Goal: Find specific page/section: Find specific page/section

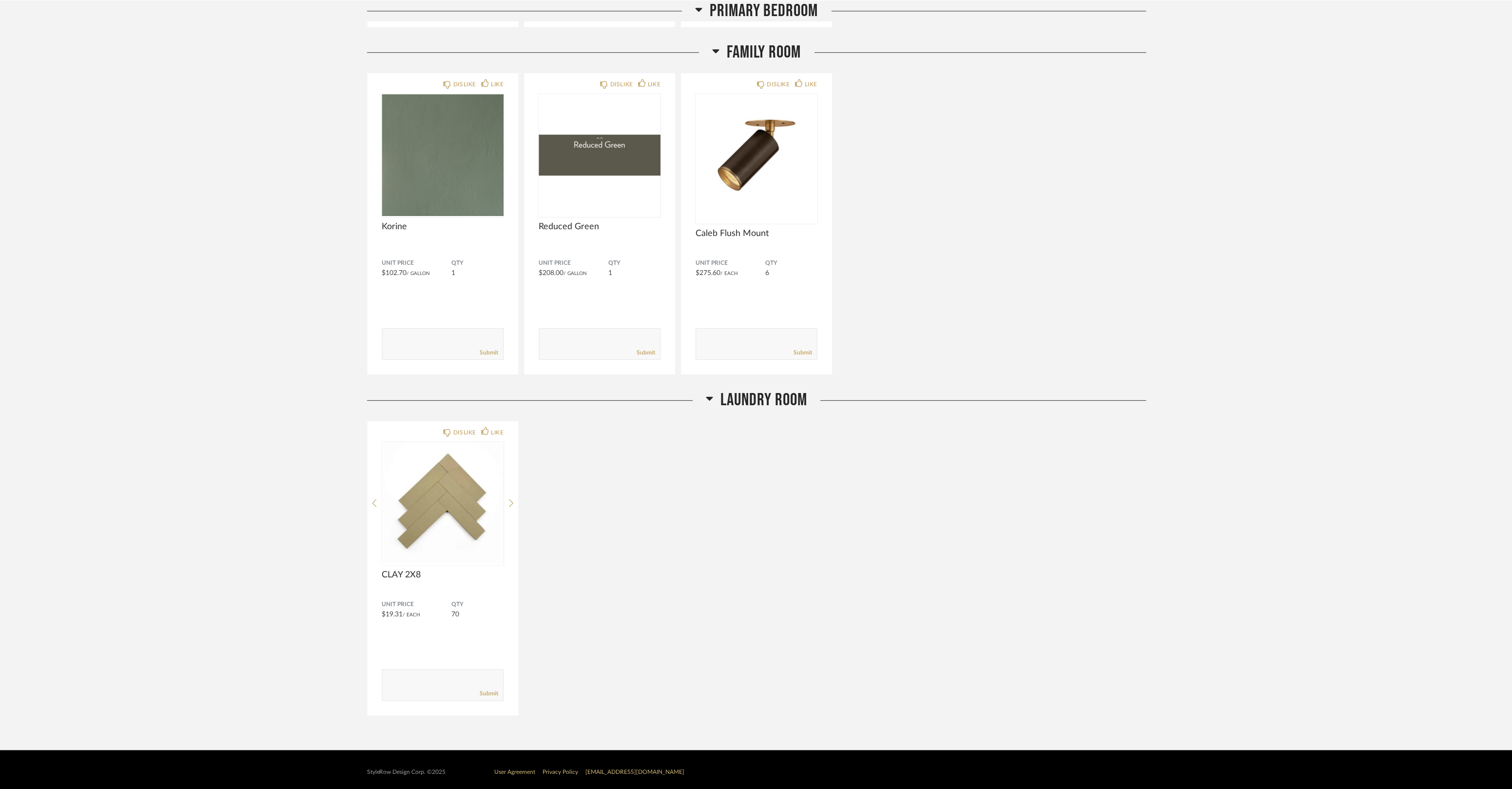
scroll to position [8067, 0]
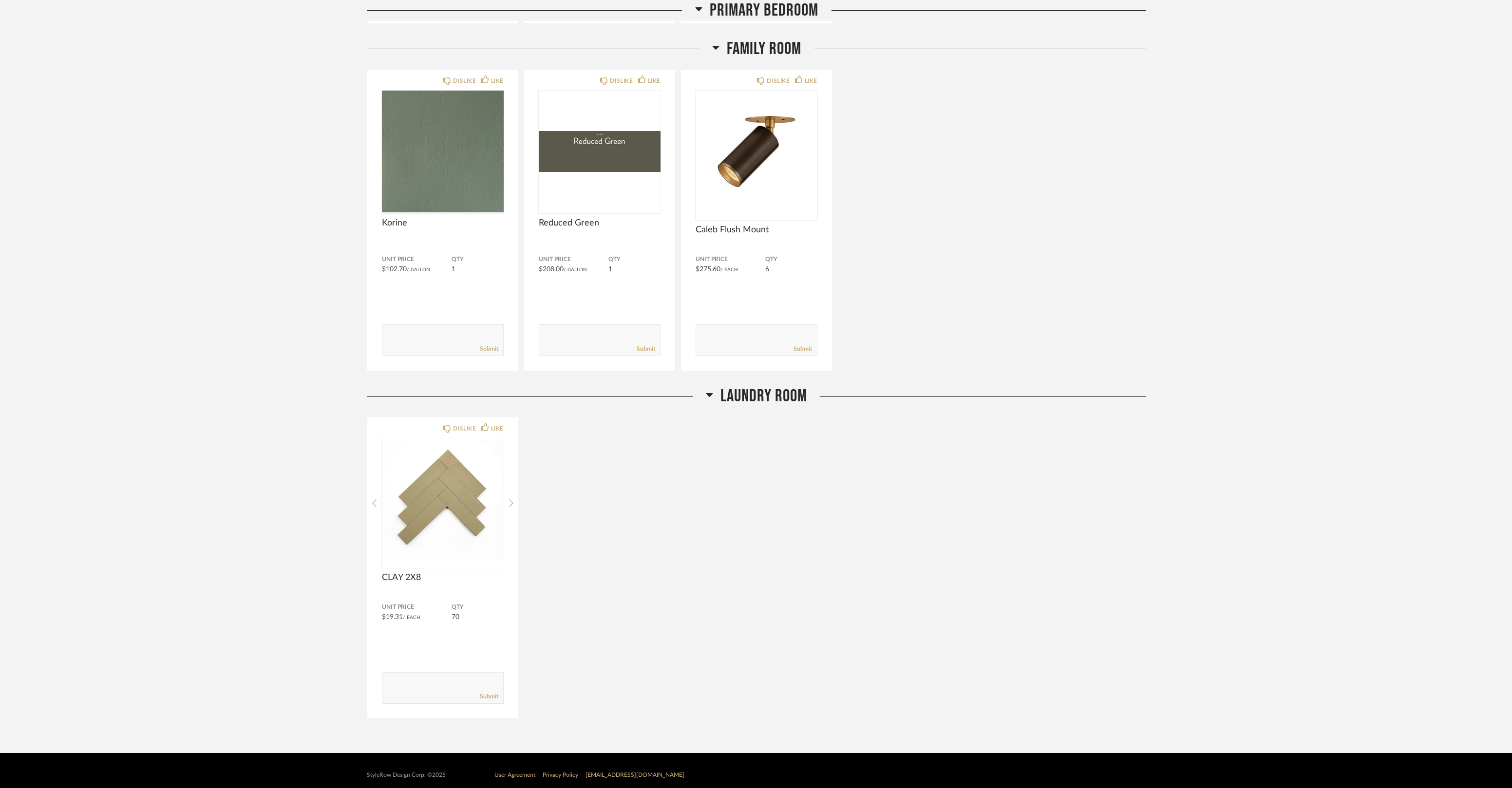
click at [618, 43] on div "Family Room" at bounding box center [756, 49] width 779 height 21
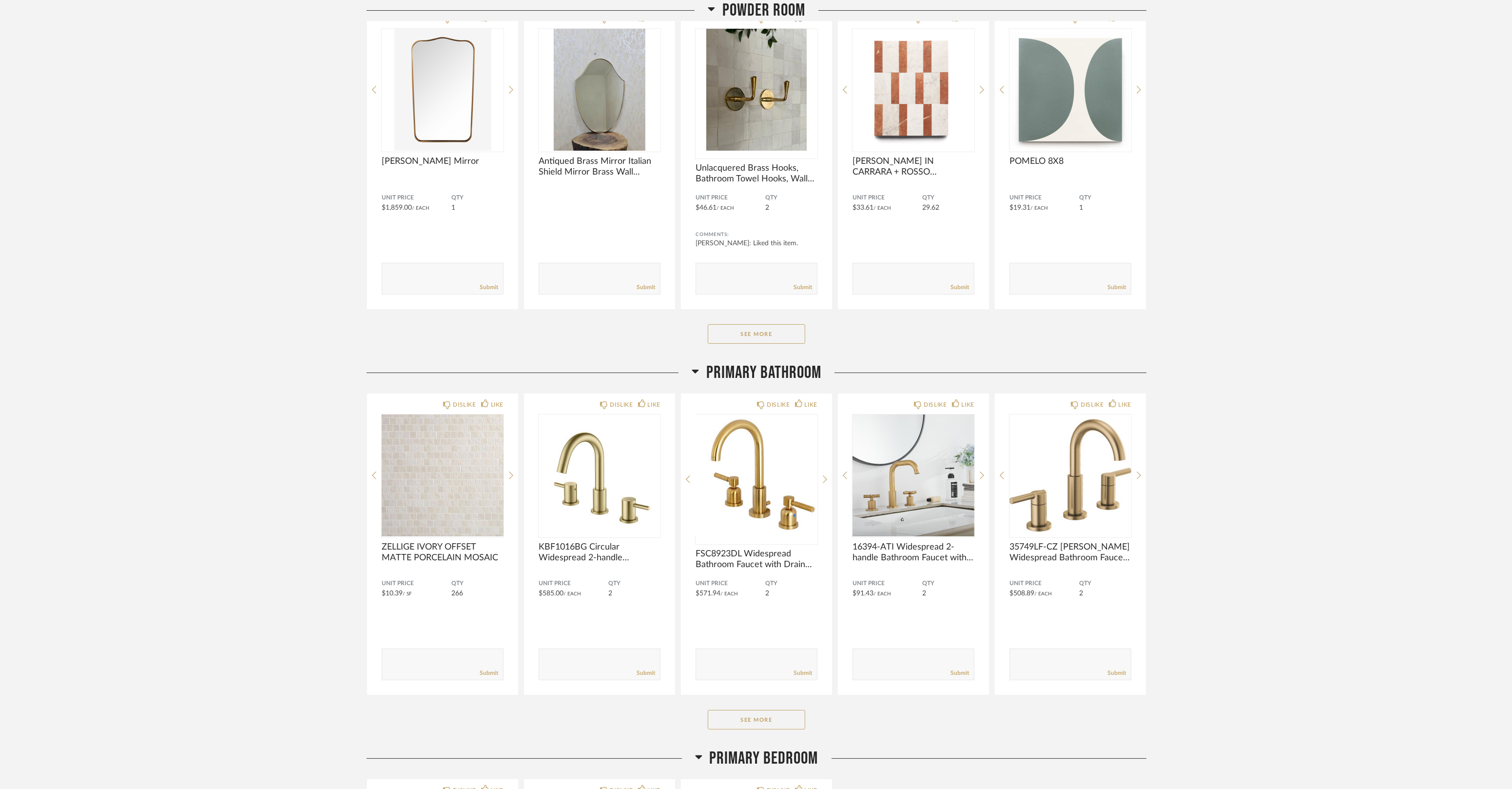
scroll to position [7146, 0]
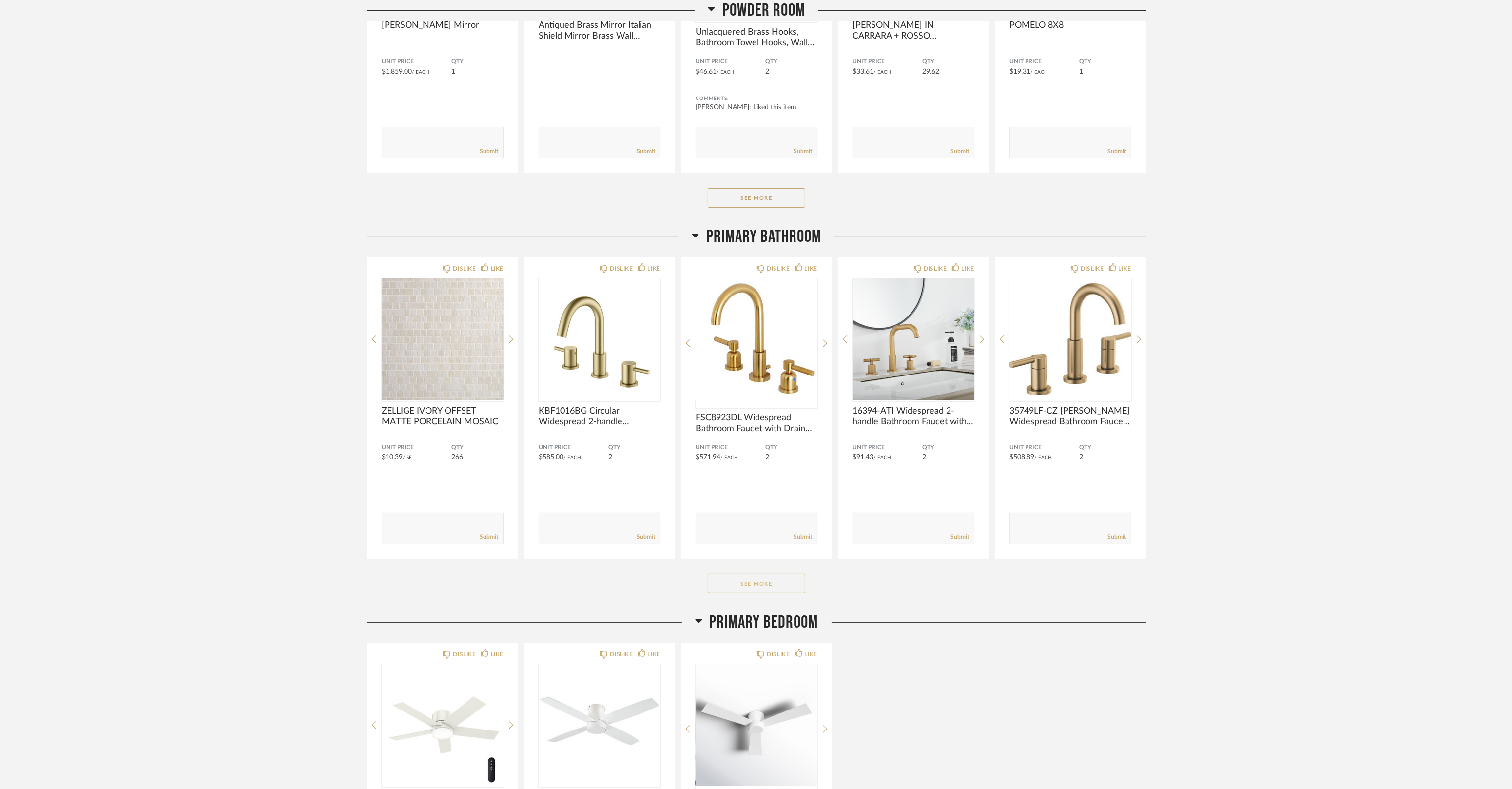
click at [744, 582] on button "See More" at bounding box center [756, 584] width 98 height 19
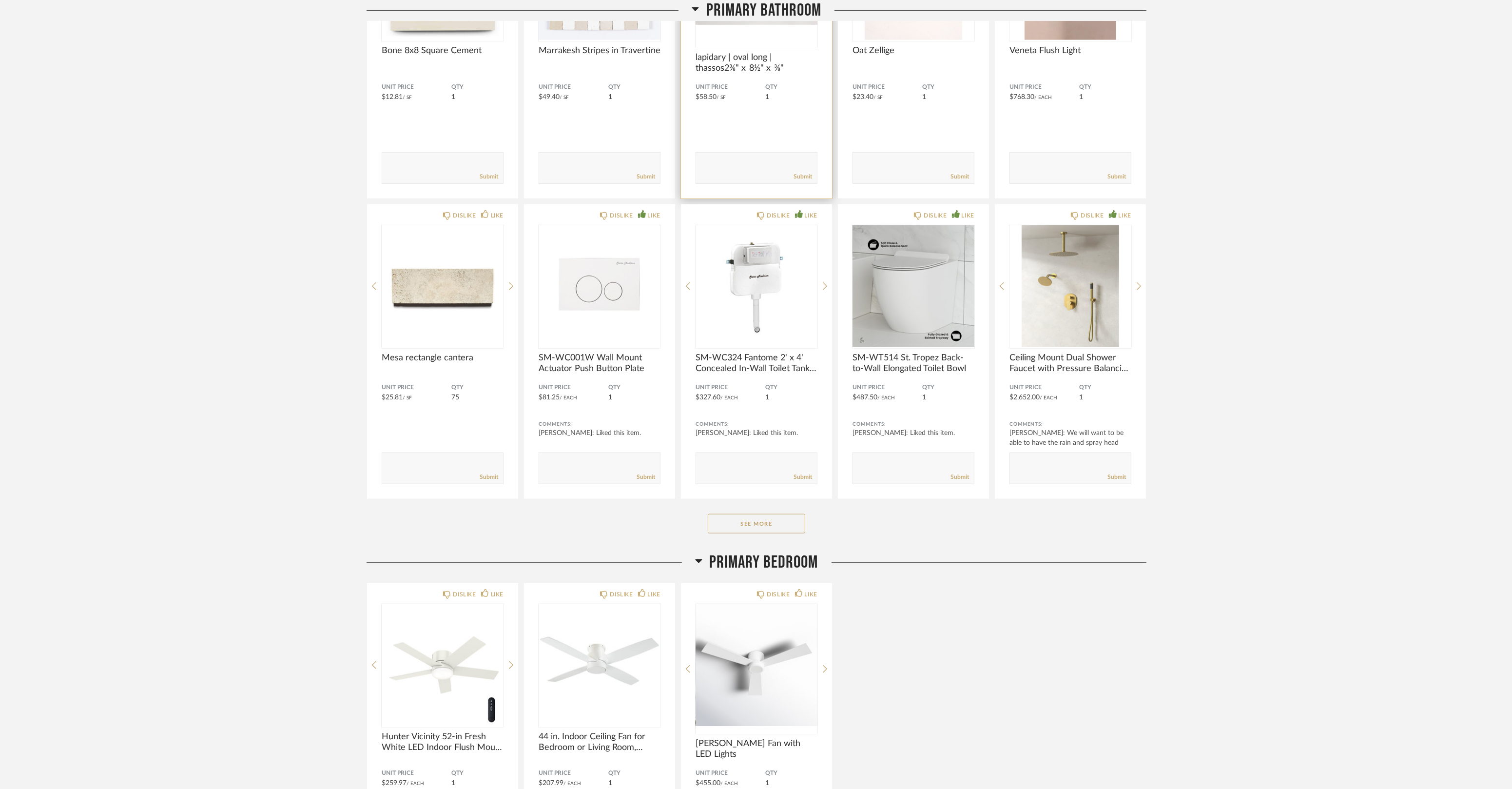
scroll to position [8501, 0]
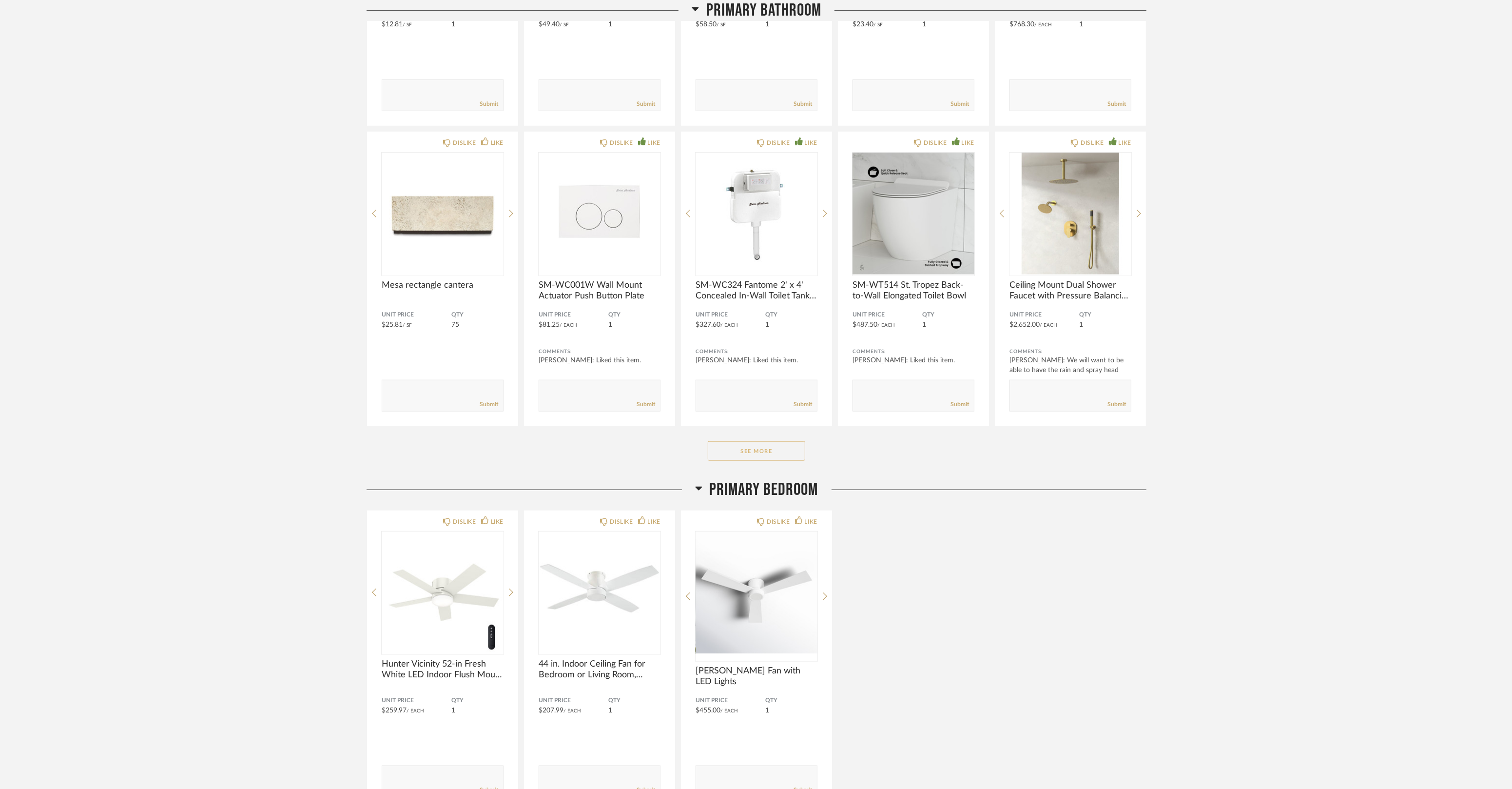
click at [777, 445] on button "See More" at bounding box center [756, 451] width 98 height 19
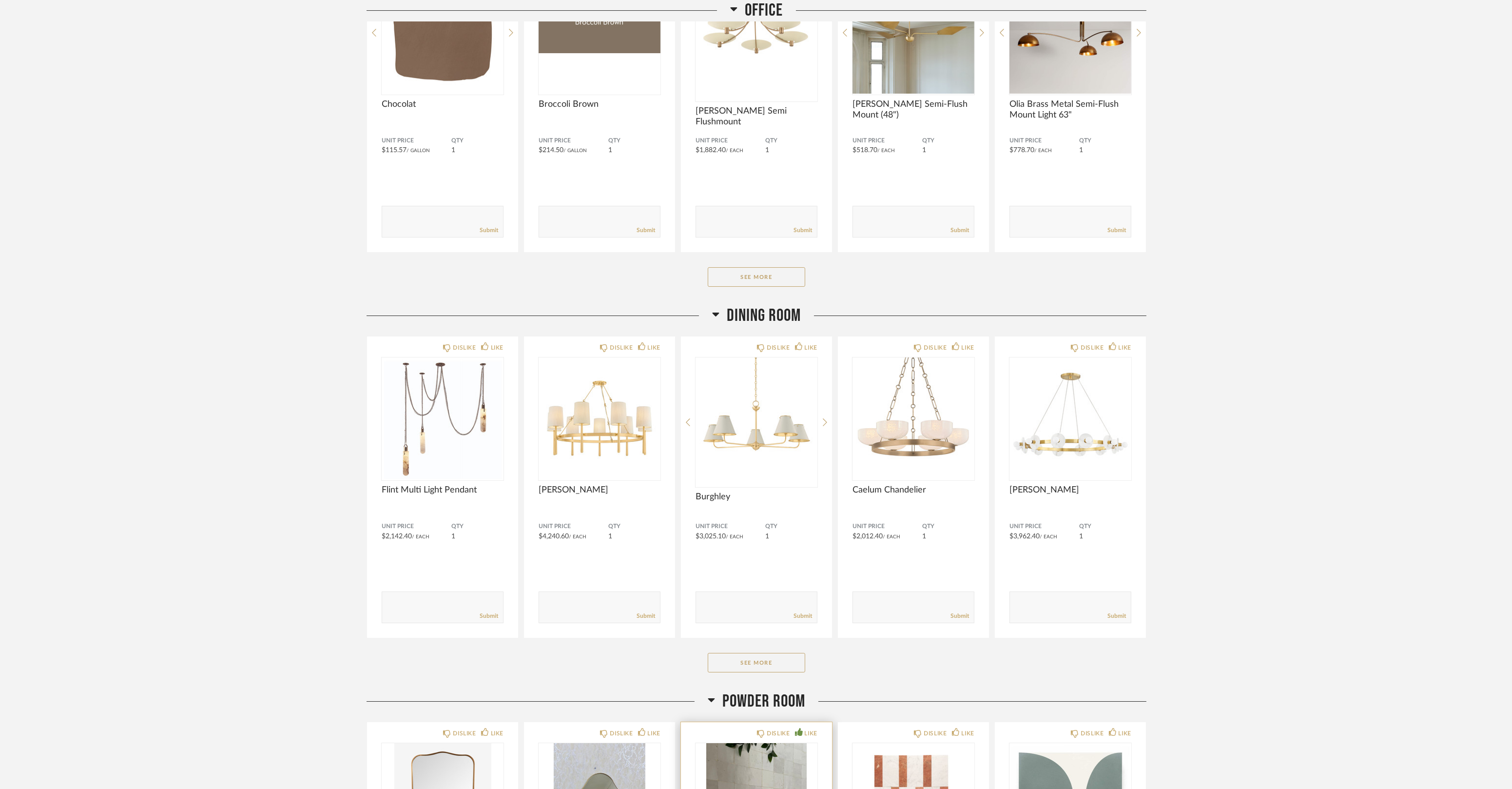
scroll to position [6496, 0]
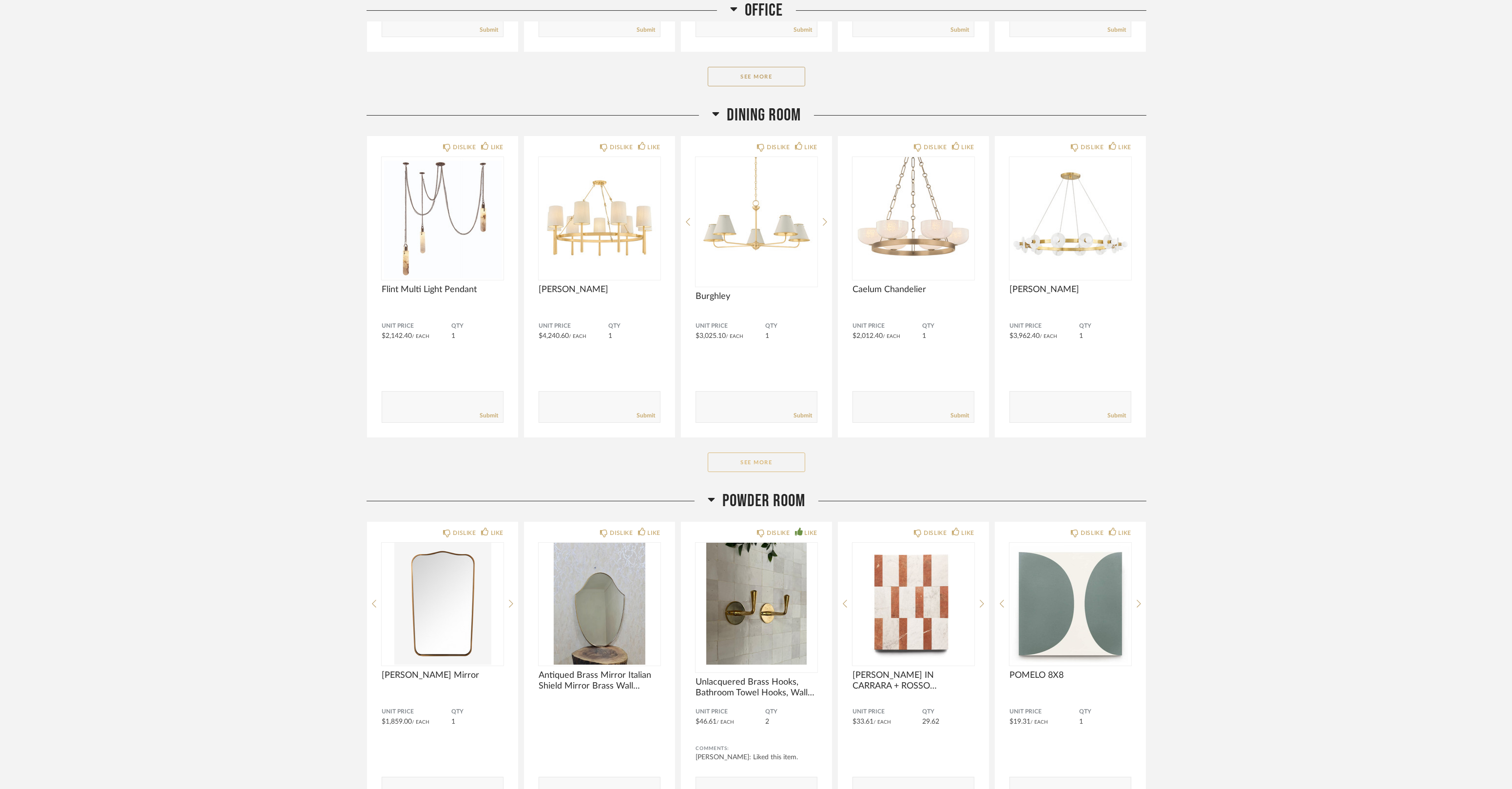
click at [784, 454] on button "See More" at bounding box center [756, 462] width 98 height 19
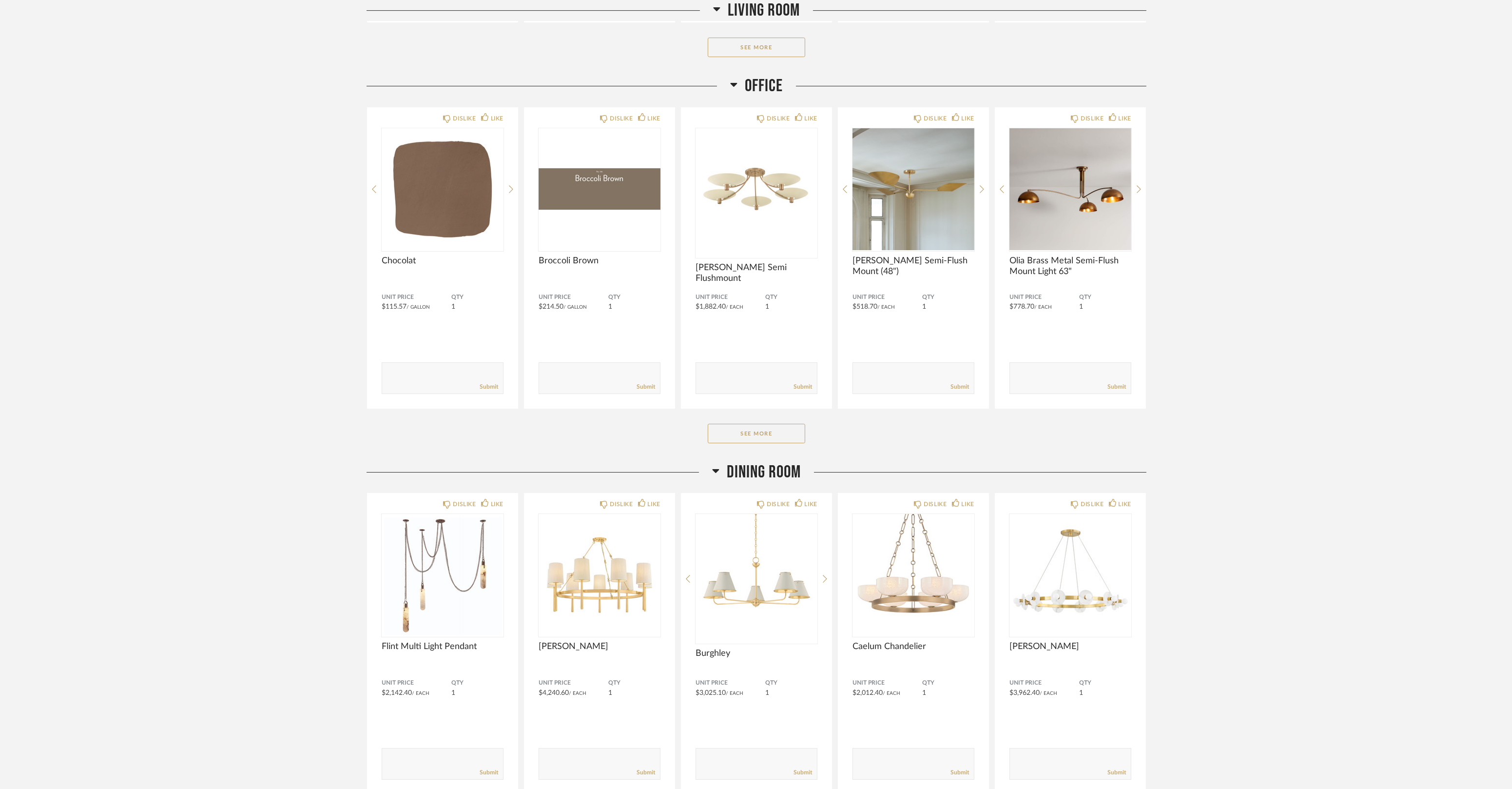
scroll to position [6008, 0]
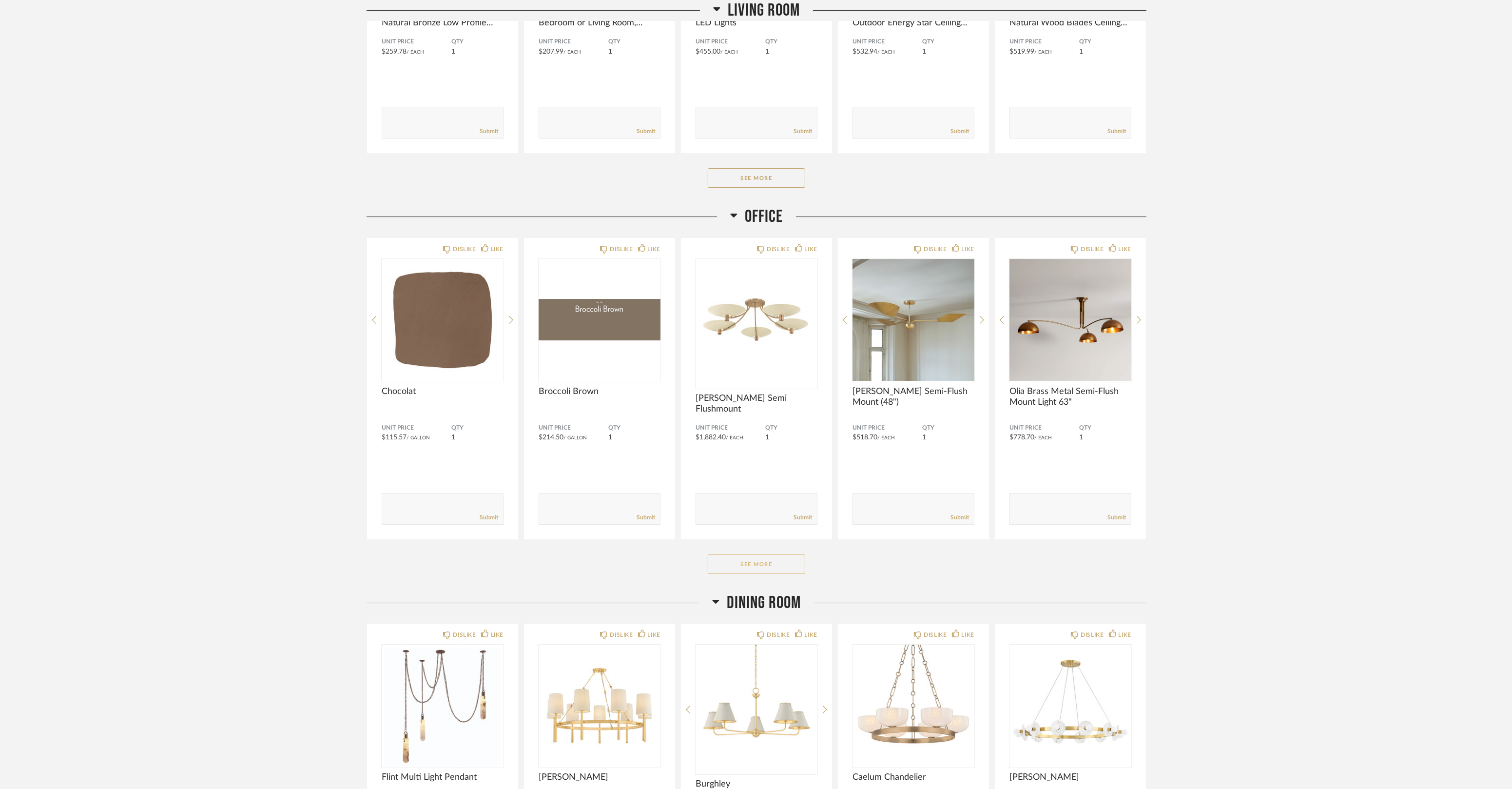
click at [759, 562] on button "See More" at bounding box center [756, 564] width 98 height 19
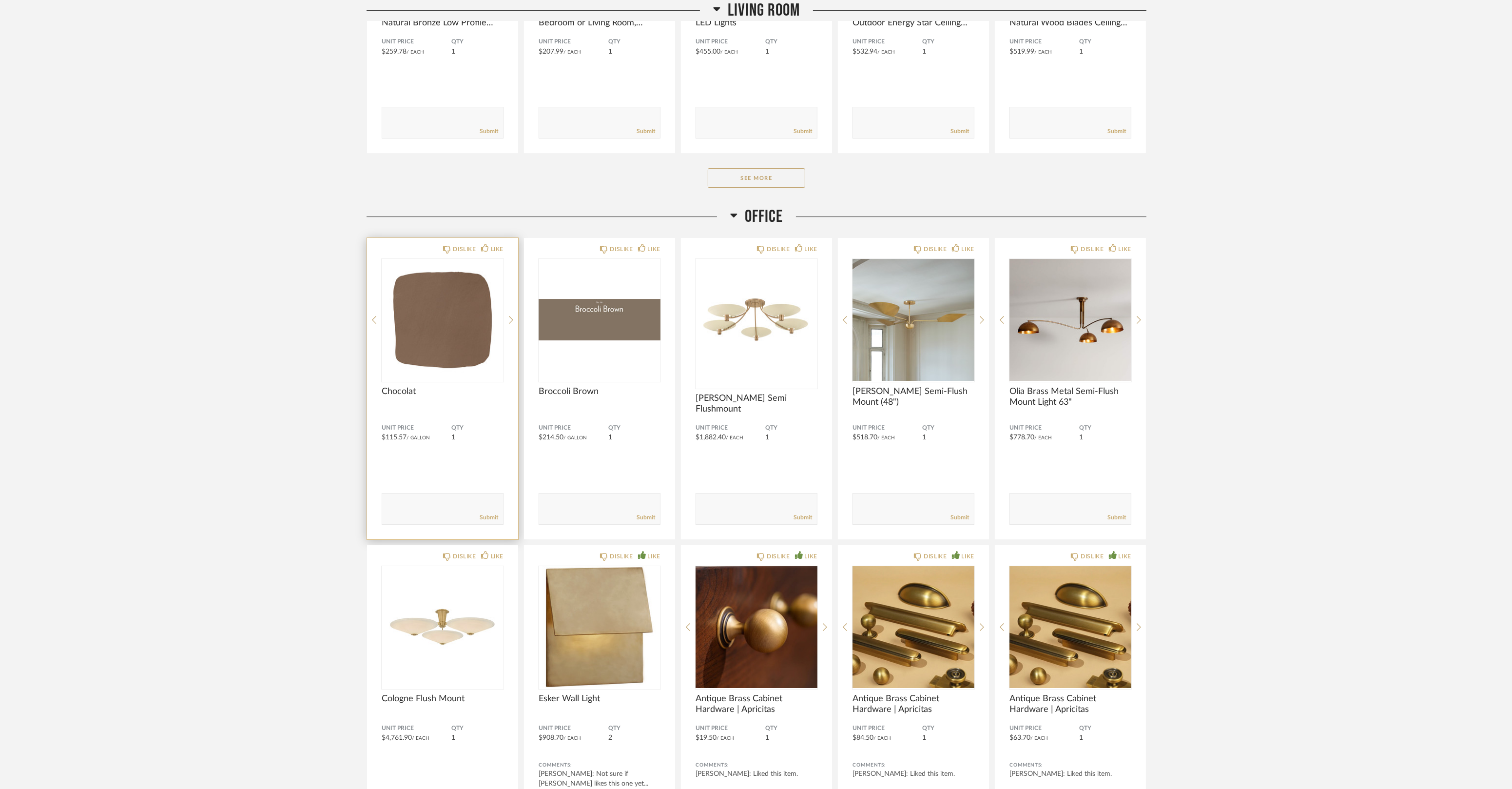
click at [440, 500] on textarea at bounding box center [442, 505] width 121 height 13
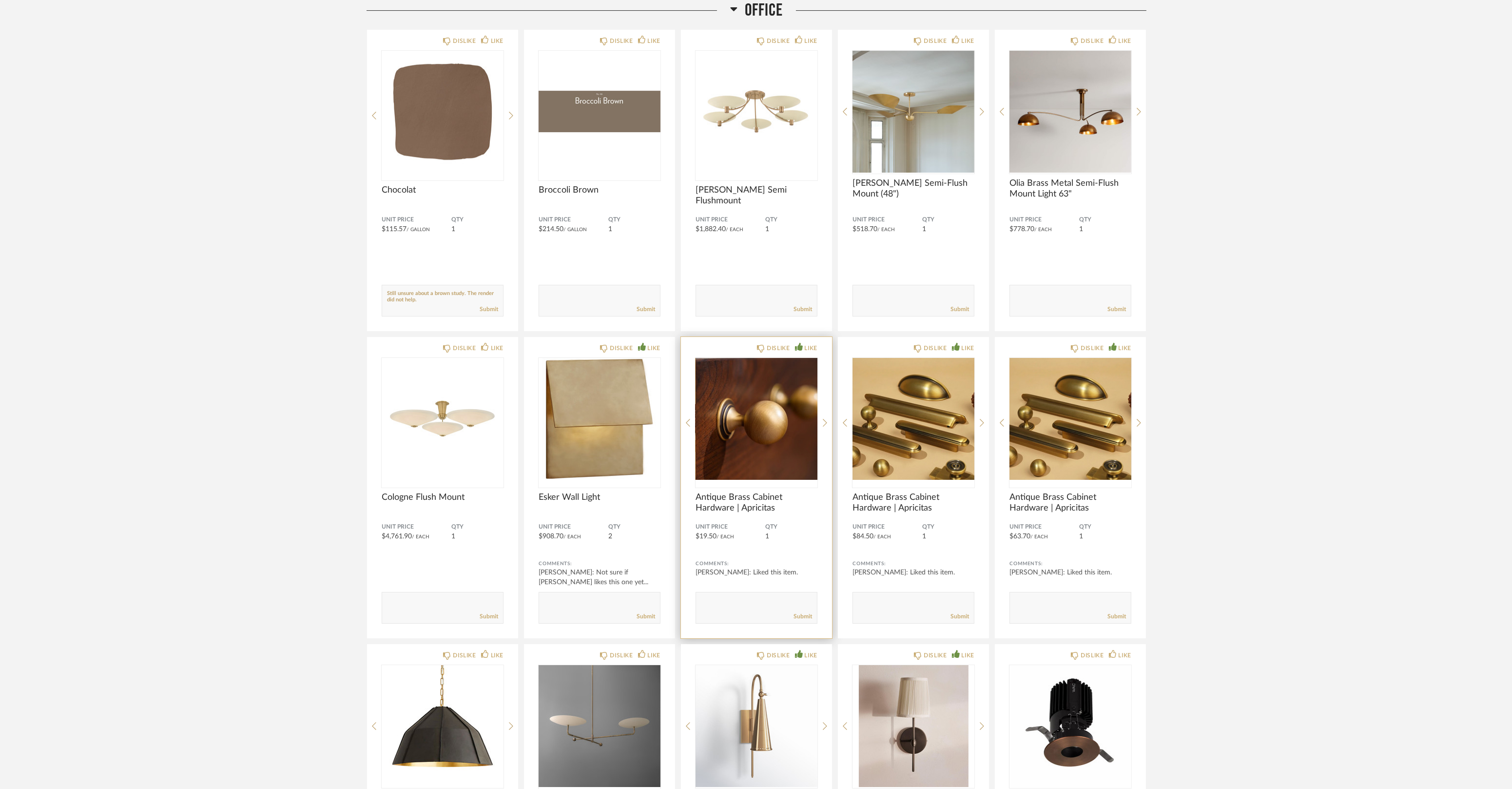
scroll to position [6170, 0]
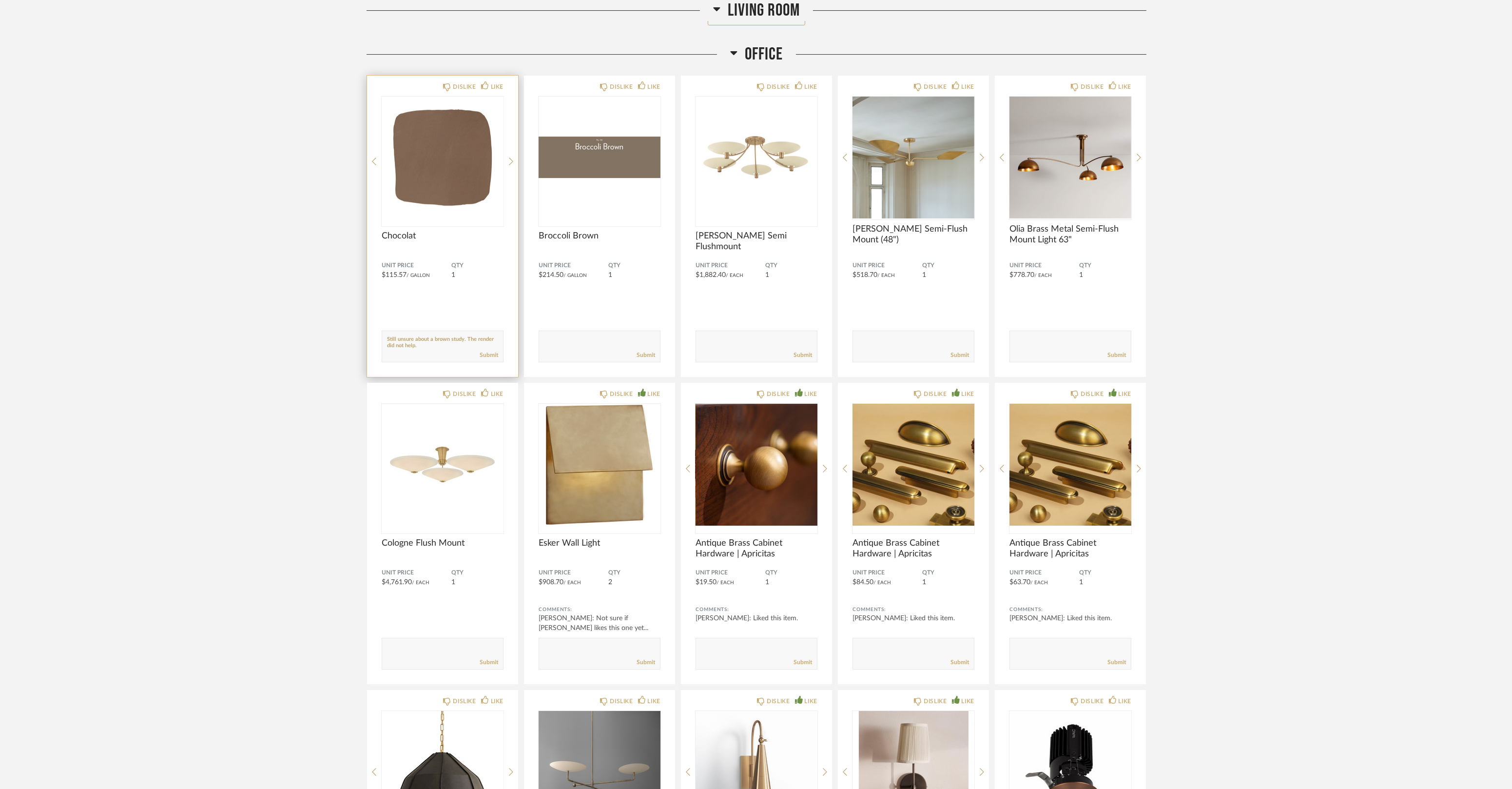
click at [450, 343] on textarea at bounding box center [442, 342] width 121 height 13
drag, startPoint x: 450, startPoint y: 343, endPoint x: 355, endPoint y: 333, distance: 95.5
click at [452, 346] on textarea at bounding box center [442, 342] width 121 height 13
click at [456, 345] on textarea at bounding box center [442, 342] width 121 height 13
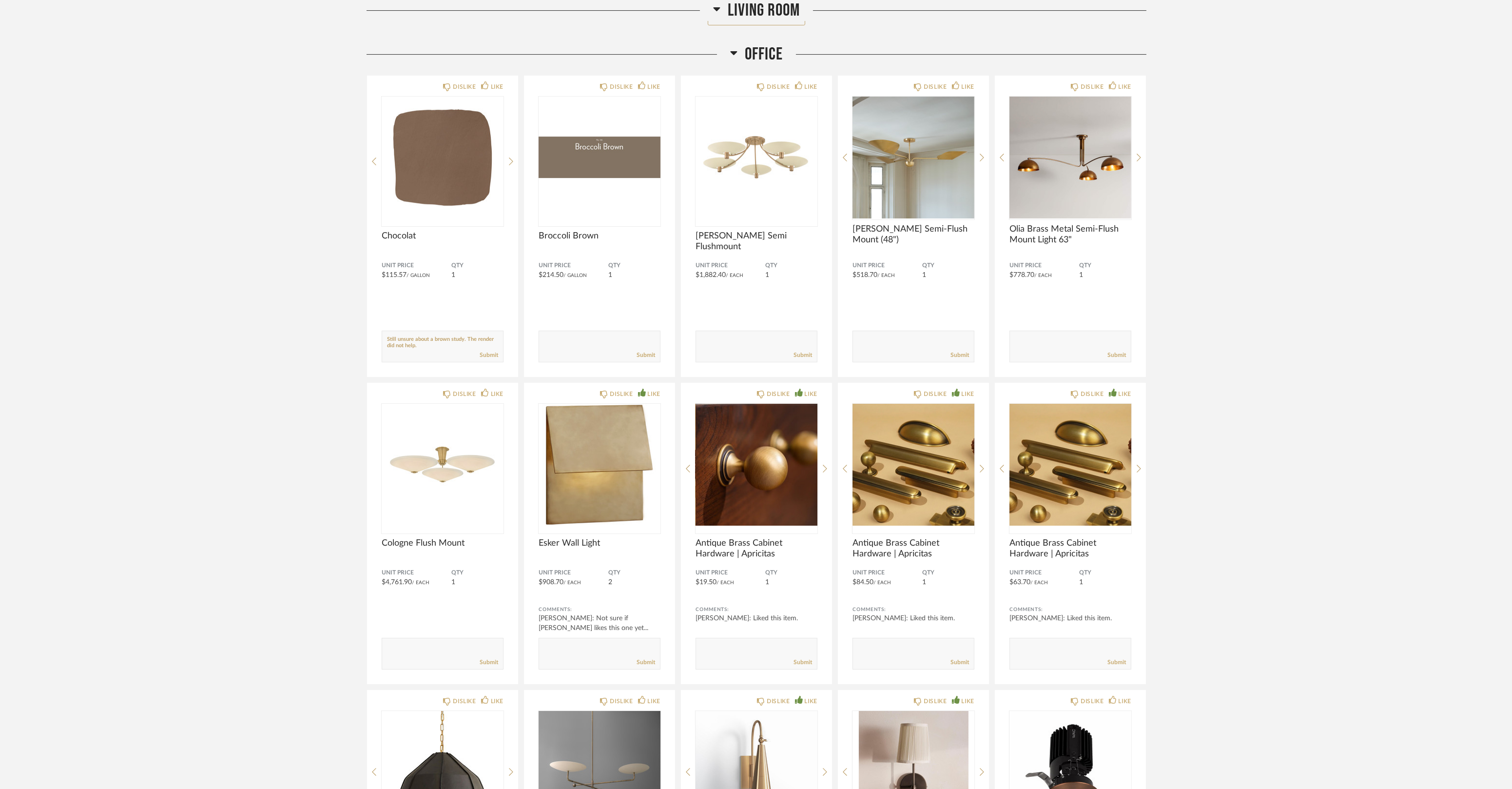
scroll to position [0, 0]
drag, startPoint x: 456, startPoint y: 345, endPoint x: 360, endPoint y: 331, distance: 97.0
type textarea "Still unsure about a brown study. The render did not help."
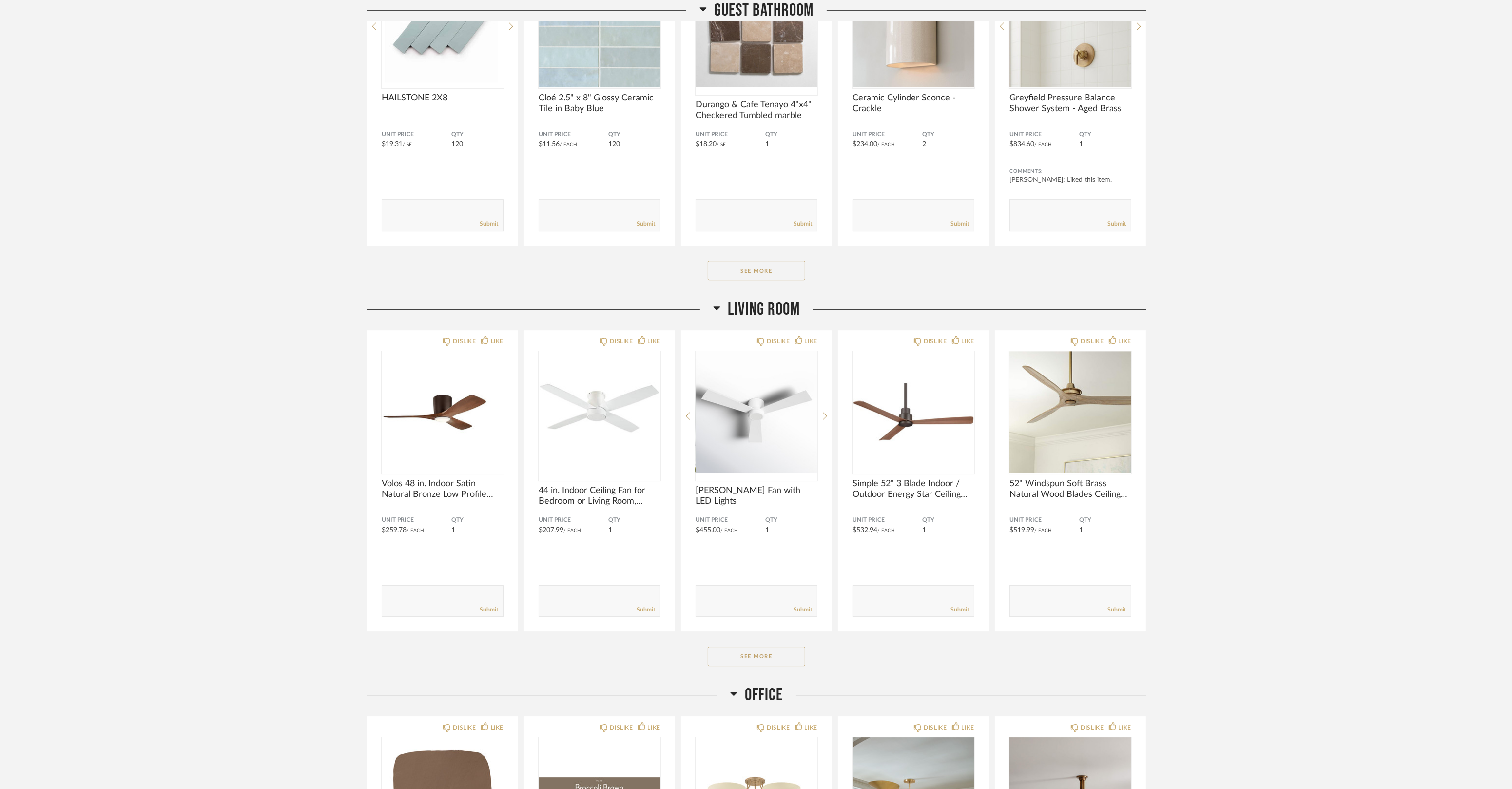
scroll to position [5628, 0]
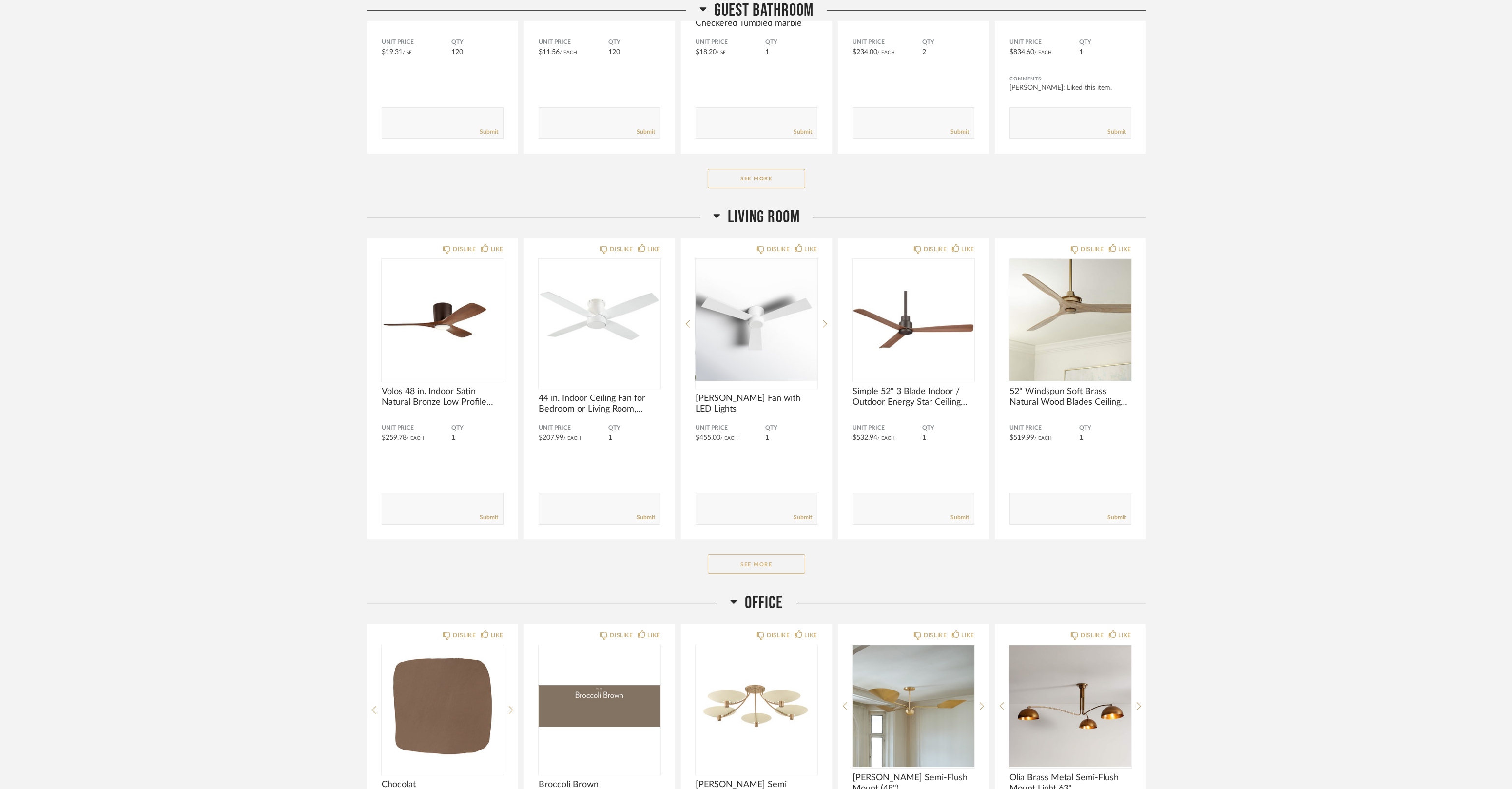
click at [765, 562] on button "See More" at bounding box center [756, 564] width 98 height 19
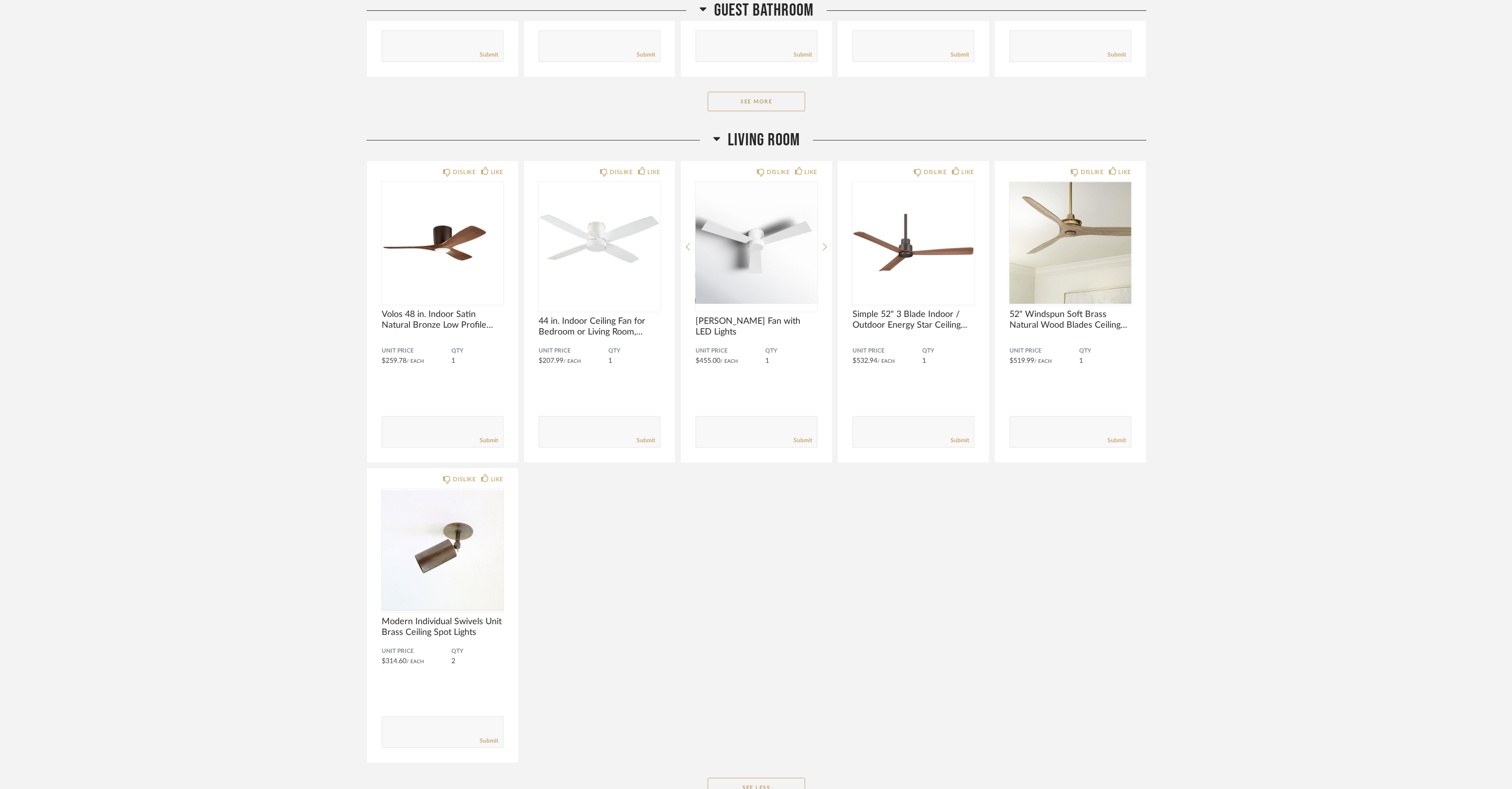
scroll to position [5683, 0]
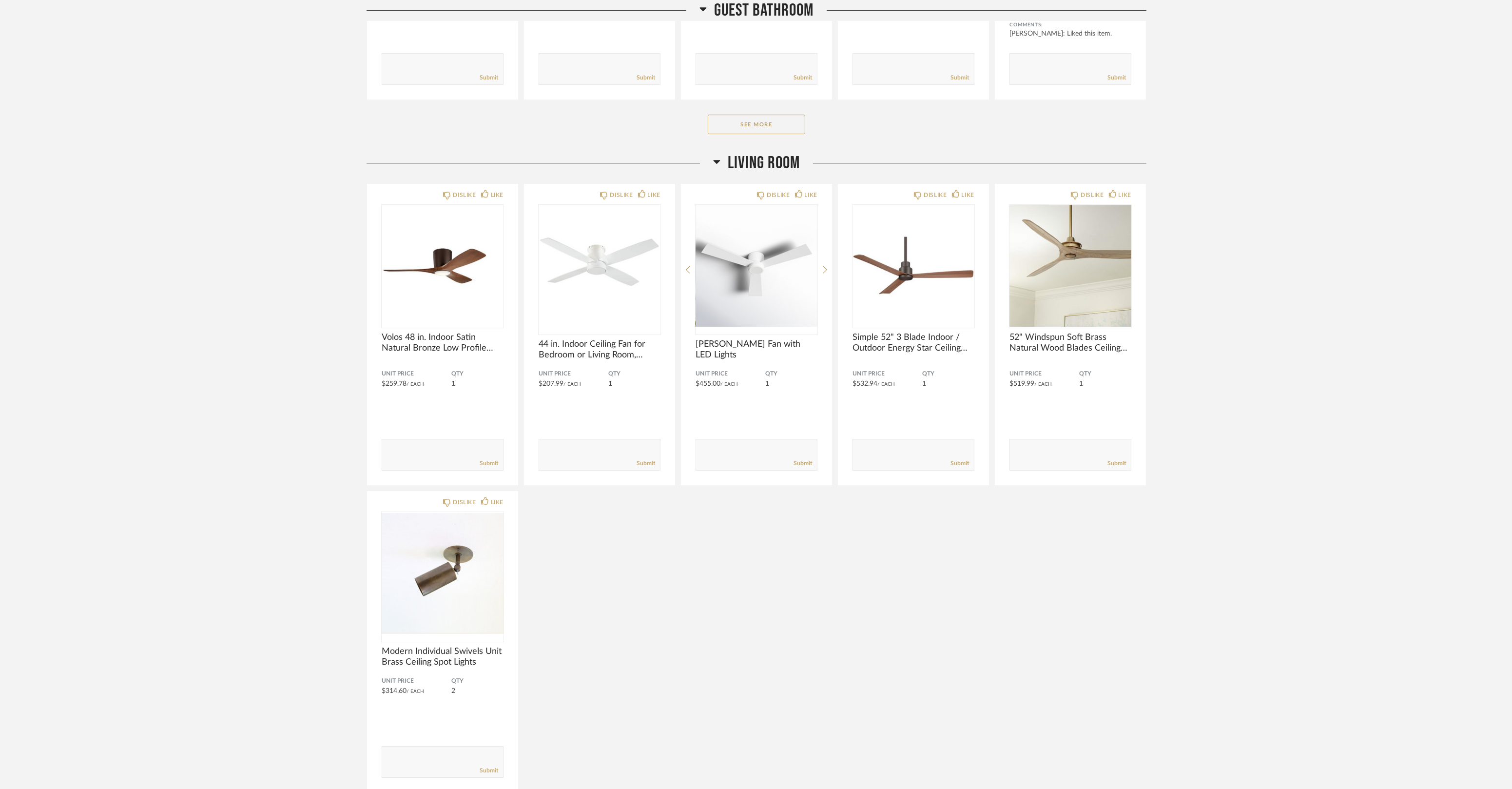
click at [251, 448] on div "Thumbnail View Full View 37 RUSTIC VIEW Filter Items Category Storage (1) Light…" at bounding box center [756, 584] width 1512 height 12454
click at [692, 545] on div "DISLIKE LIKE Volos 48 in. Indoor Satin Natural Bronze Low Profile Ceiling Fan w…" at bounding box center [756, 488] width 780 height 609
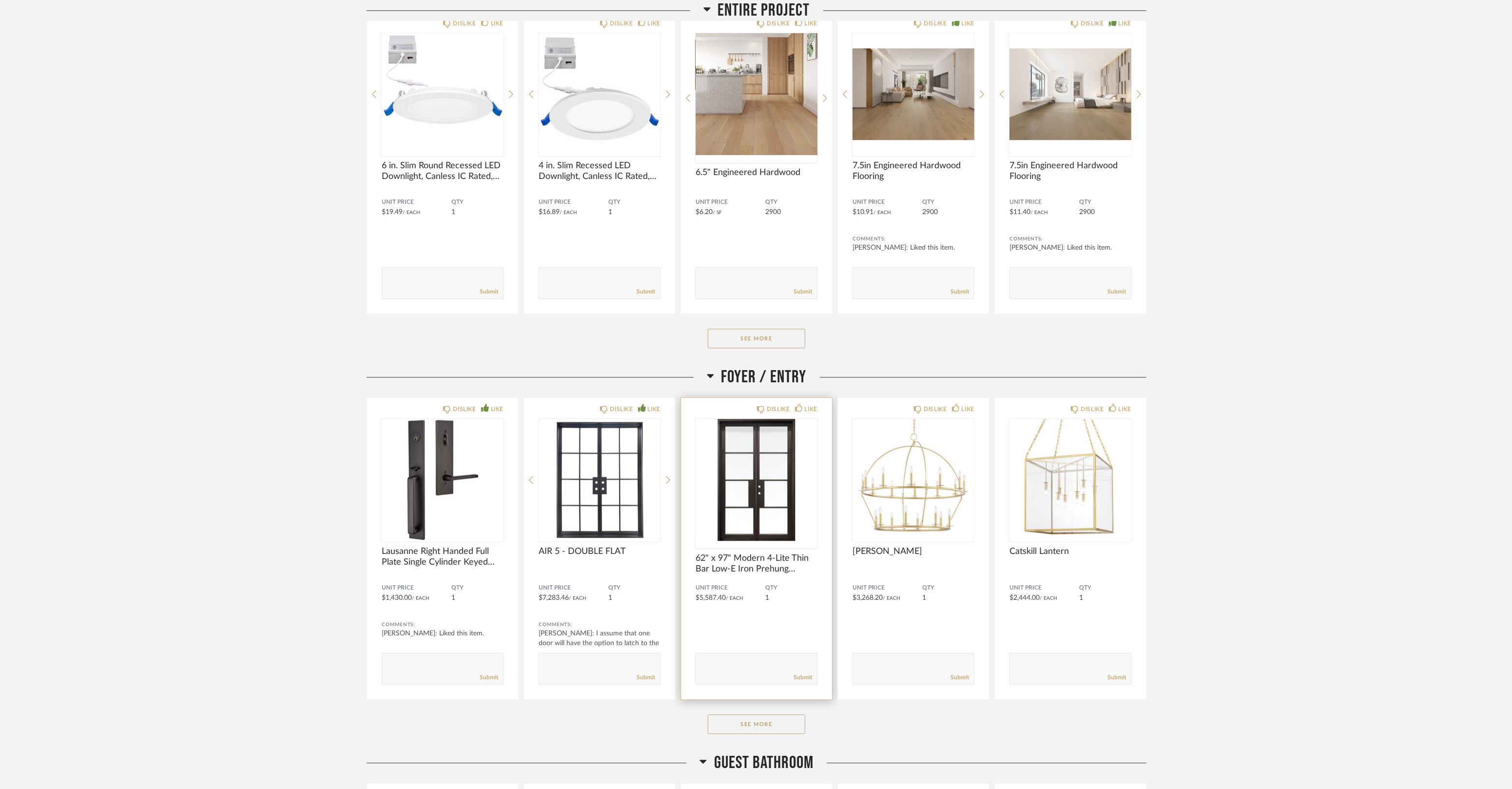
scroll to position [4382, 0]
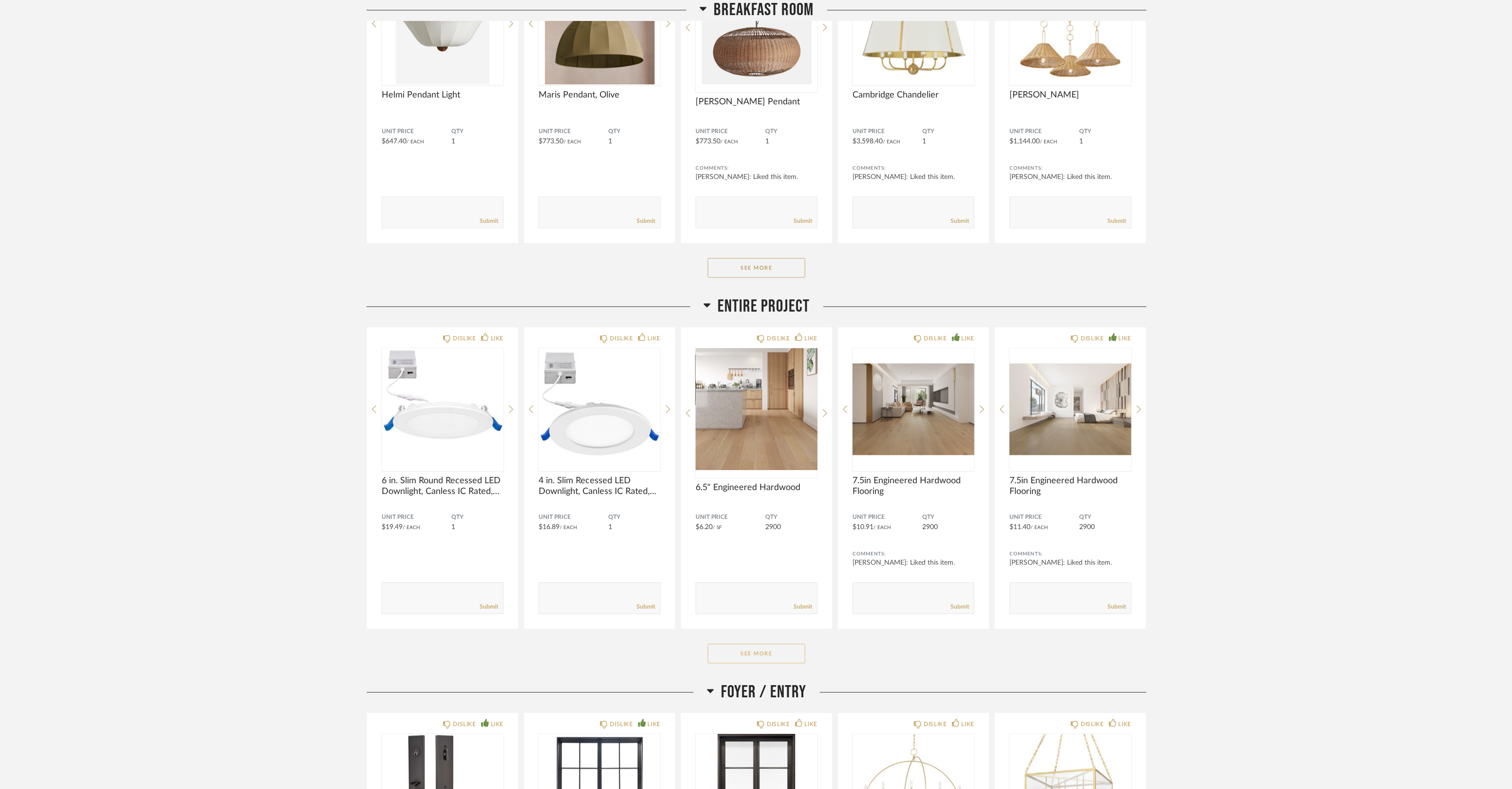
click at [763, 657] on button "See More" at bounding box center [756, 653] width 98 height 19
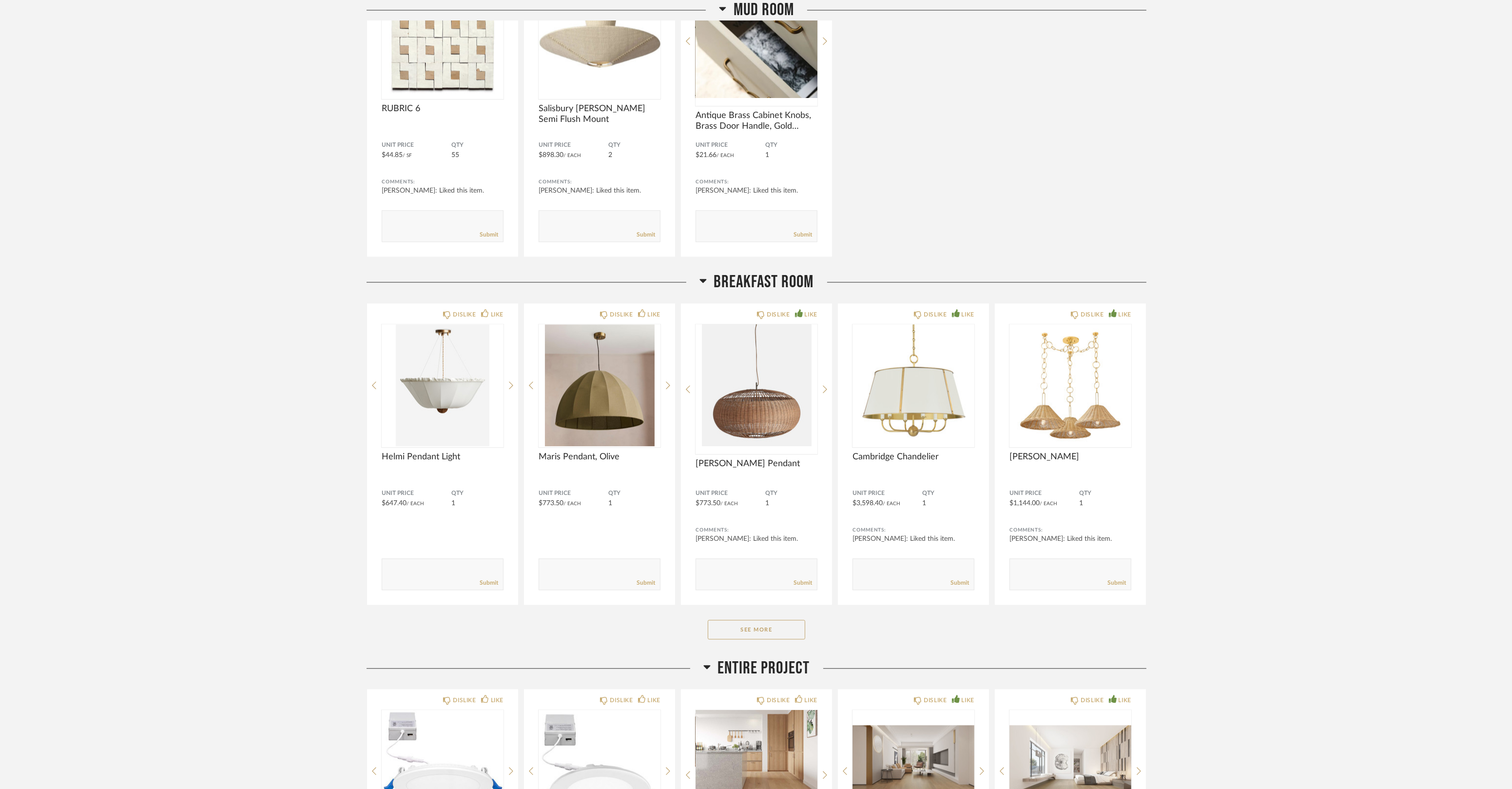
scroll to position [4003, 0]
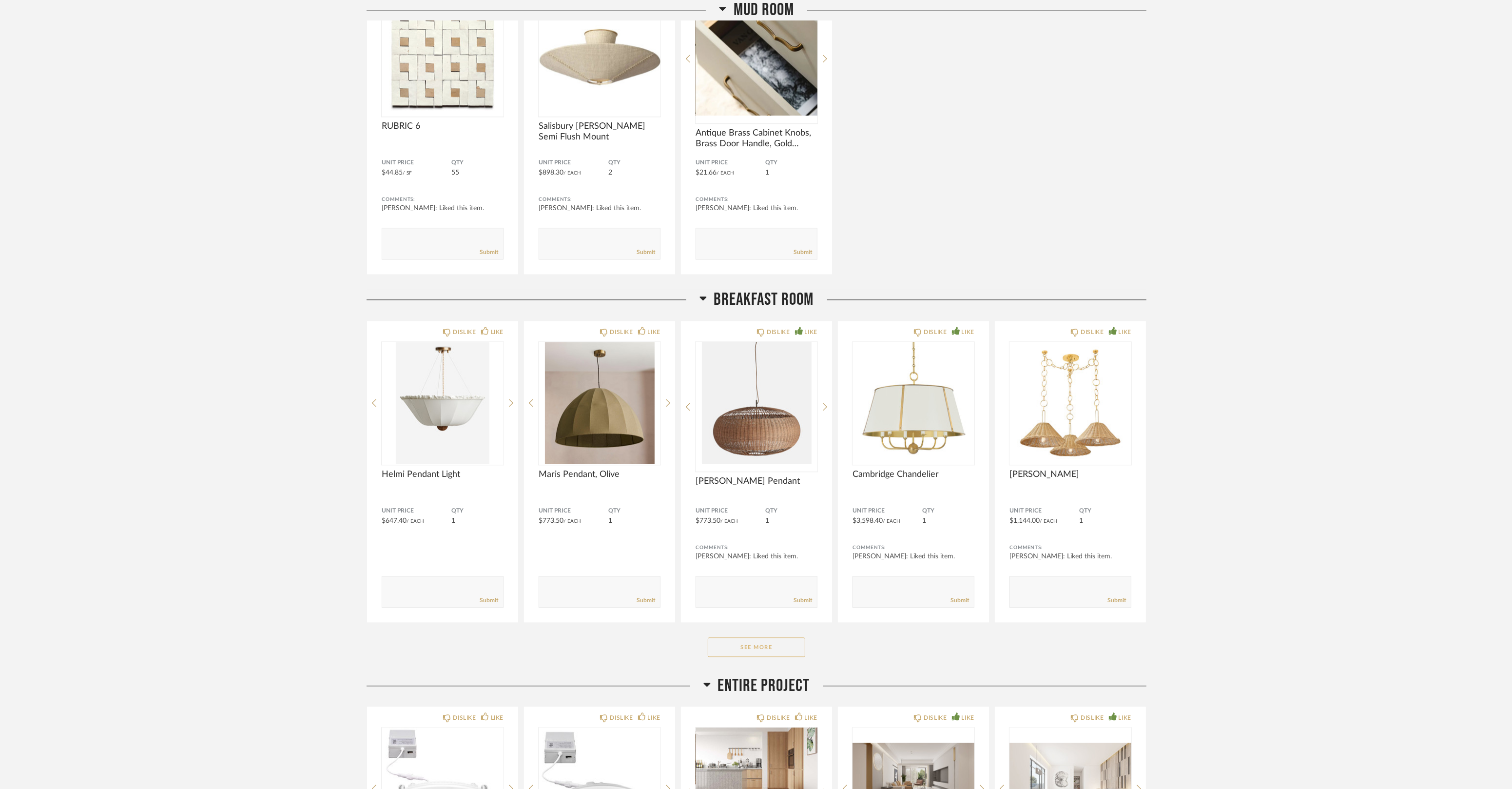
click at [772, 653] on button "See More" at bounding box center [756, 647] width 98 height 19
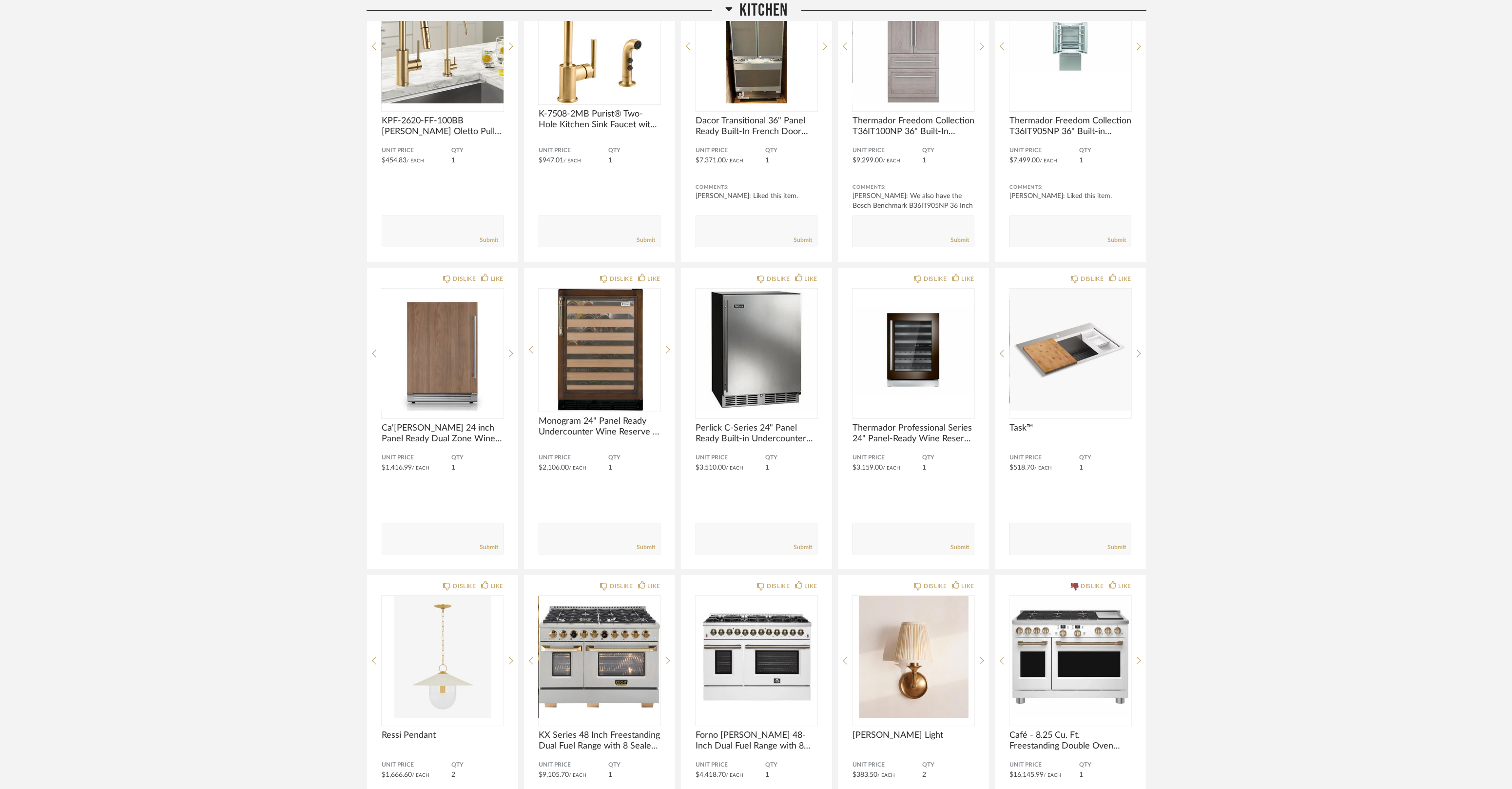
scroll to position [0, 0]
